Goal: Check status

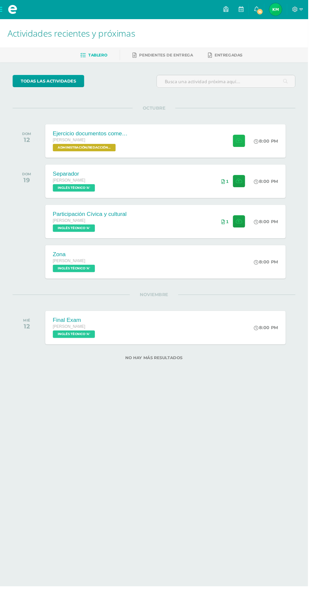
click at [254, 147] on icon at bounding box center [250, 148] width 7 height 6
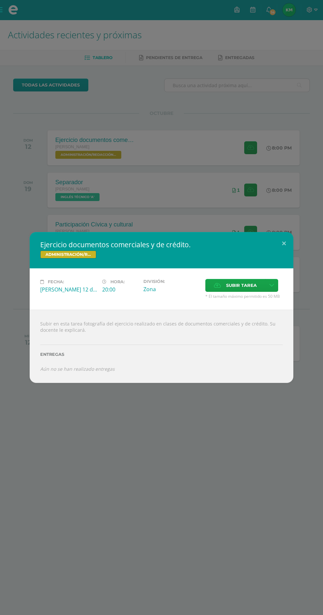
click at [238, 285] on span "Subir tarea" at bounding box center [241, 285] width 31 height 12
click at [0, 0] on input "Subir tarea" at bounding box center [0, 0] width 0 height 0
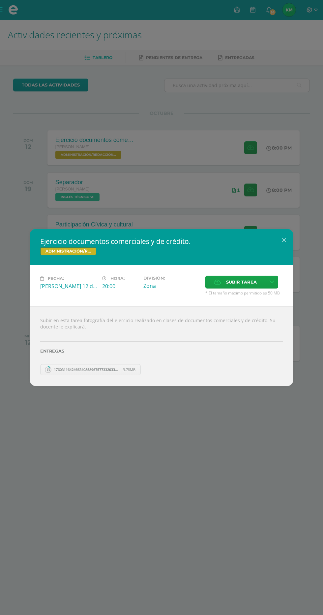
click at [235, 286] on span "Subir tarea" at bounding box center [241, 282] width 31 height 12
click at [0, 0] on input "Subir tarea" at bounding box center [0, 0] width 0 height 0
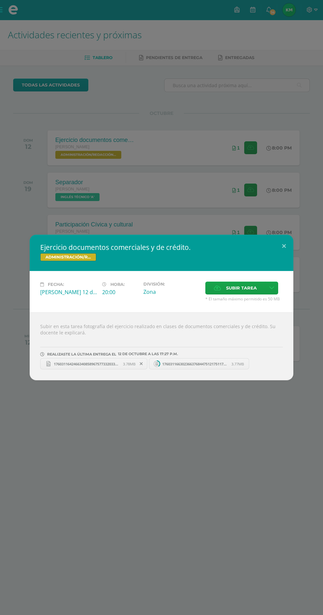
click at [237, 288] on span "Subir tarea" at bounding box center [241, 288] width 31 height 12
click at [0, 0] on input "Subir tarea" at bounding box center [0, 0] width 0 height 0
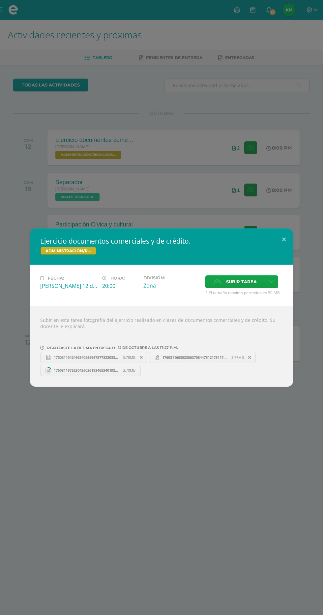
click at [243, 278] on span "Subir tarea" at bounding box center [241, 282] width 31 height 12
click at [0, 0] on input "Subir tarea" at bounding box center [0, 0] width 0 height 0
click at [234, 284] on span "Subir tarea" at bounding box center [241, 282] width 31 height 12
click at [0, 0] on input "Subir tarea" at bounding box center [0, 0] width 0 height 0
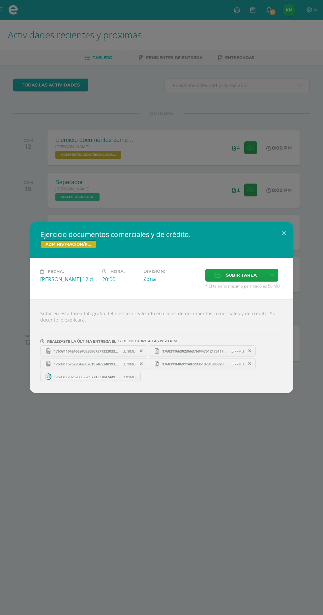
click at [238, 275] on span "Subir tarea" at bounding box center [241, 275] width 31 height 12
click at [0, 0] on input "Subir tarea" at bounding box center [0, 0] width 0 height 0
click at [244, 274] on span "Subir tarea" at bounding box center [241, 275] width 31 height 12
click at [0, 0] on input "Subir tarea" at bounding box center [0, 0] width 0 height 0
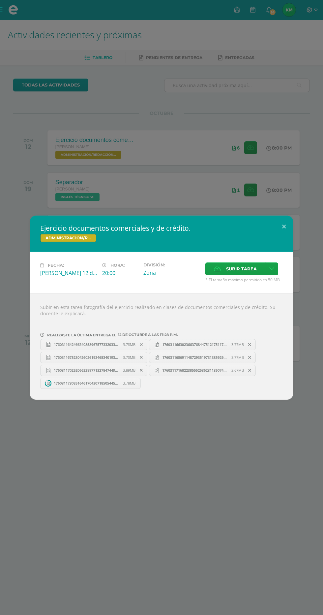
click at [239, 269] on span "Subir tarea" at bounding box center [241, 269] width 31 height 12
click at [0, 0] on input "Subir tarea" at bounding box center [0, 0] width 0 height 0
click at [240, 272] on span "Subir tarea" at bounding box center [241, 269] width 31 height 12
click at [0, 0] on input "Subir tarea" at bounding box center [0, 0] width 0 height 0
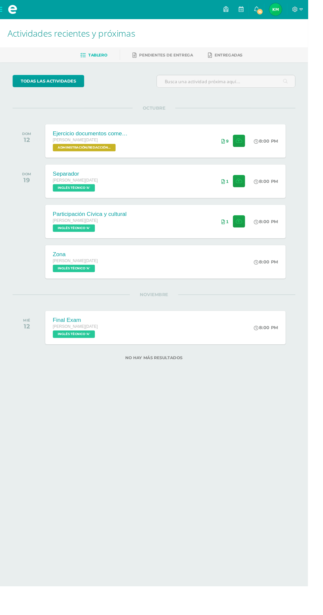
click at [297, 10] on span "Kimberly Yulisa Mi Perfil" at bounding box center [289, 9] width 16 height 13
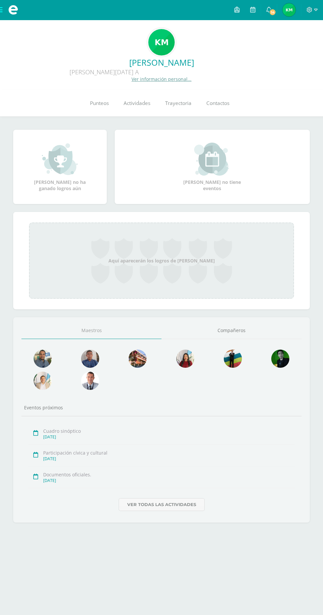
click at [147, 110] on link "Actividades" at bounding box center [137, 103] width 42 height 26
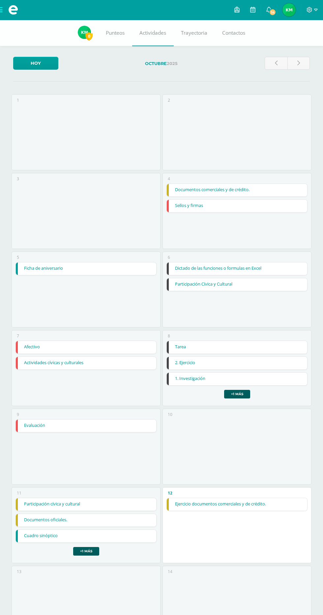
click at [252, 207] on link "Sellos y firmas" at bounding box center [237, 206] width 140 height 13
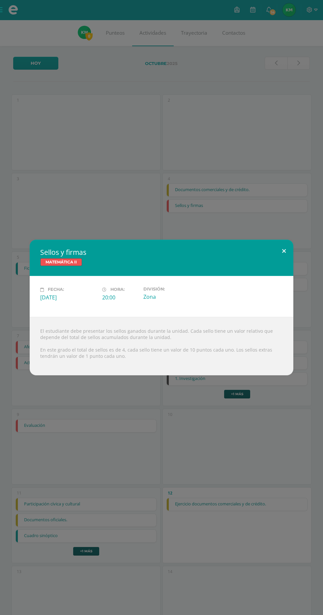
click at [284, 262] on button at bounding box center [284, 251] width 19 height 22
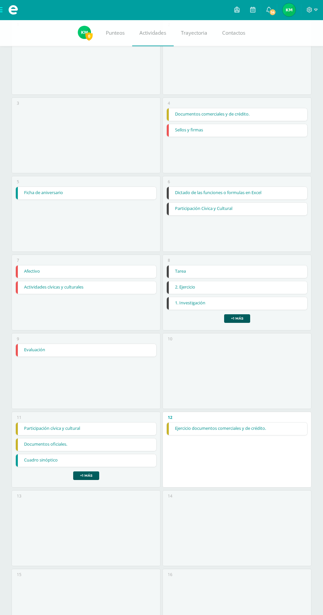
scroll to position [82, 0]
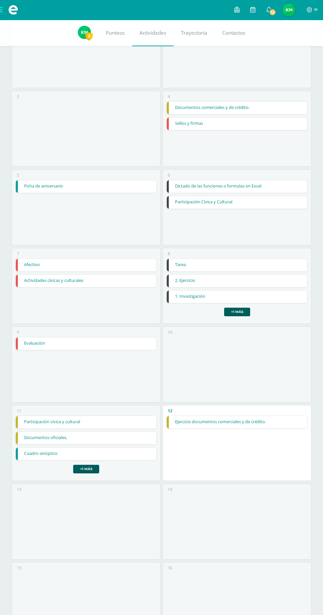
click at [105, 188] on link "Ficha de aniversario" at bounding box center [86, 186] width 140 height 13
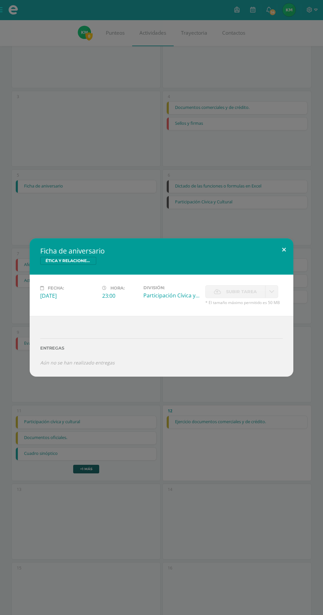
click at [284, 261] on button at bounding box center [284, 249] width 19 height 22
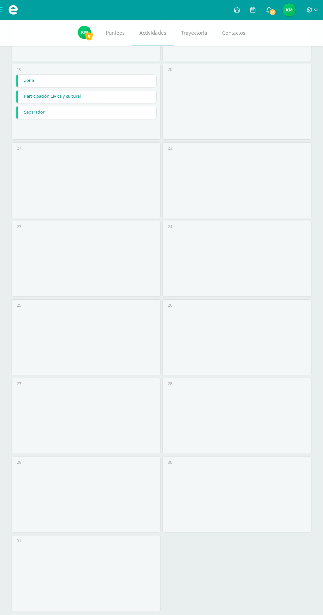
scroll to position [746, 0]
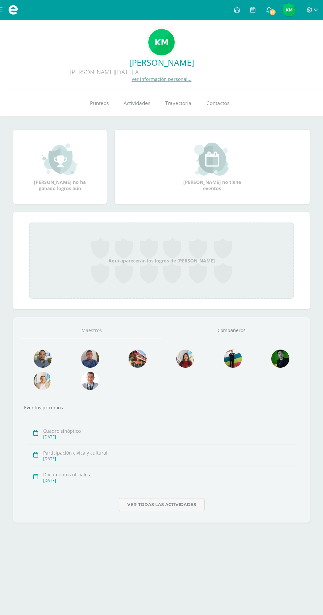
click at [287, 6] on img at bounding box center [289, 9] width 13 height 13
click at [85, 109] on link "Punteos" at bounding box center [99, 103] width 34 height 26
